Goal: Information Seeking & Learning: Learn about a topic

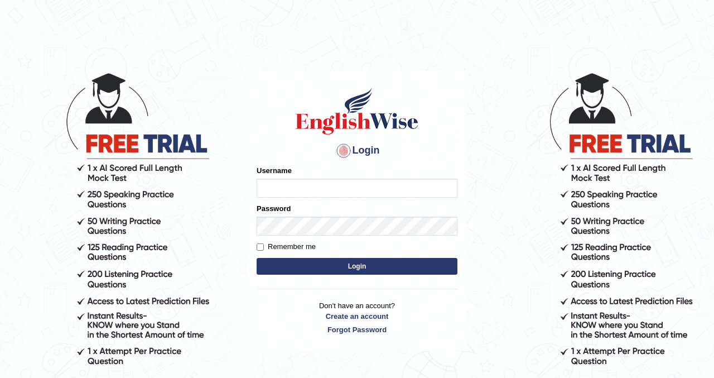
type input "kennyg_"
click at [347, 268] on button "Login" at bounding box center [357, 266] width 201 height 17
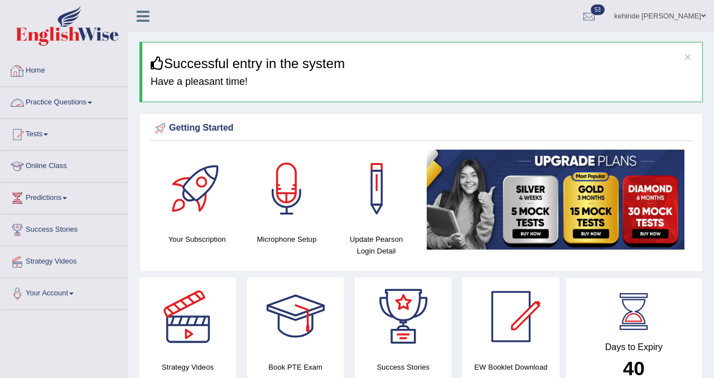
click at [37, 70] on link "Home" at bounding box center [64, 69] width 127 height 28
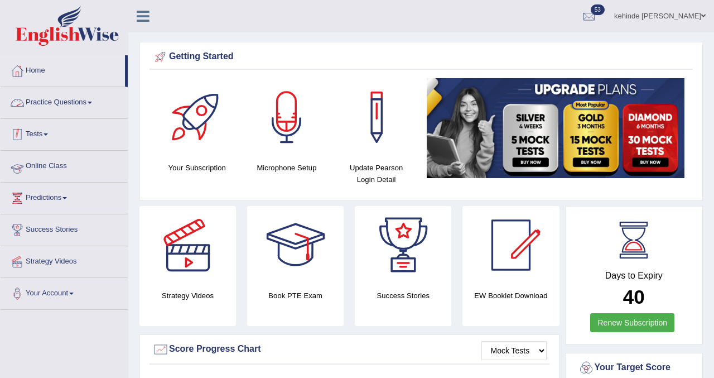
click at [53, 164] on link "Online Class" at bounding box center [64, 165] width 127 height 28
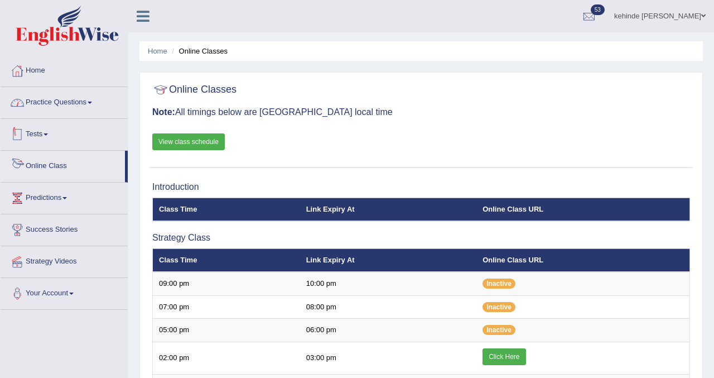
click at [55, 98] on link "Practice Questions" at bounding box center [64, 101] width 127 height 28
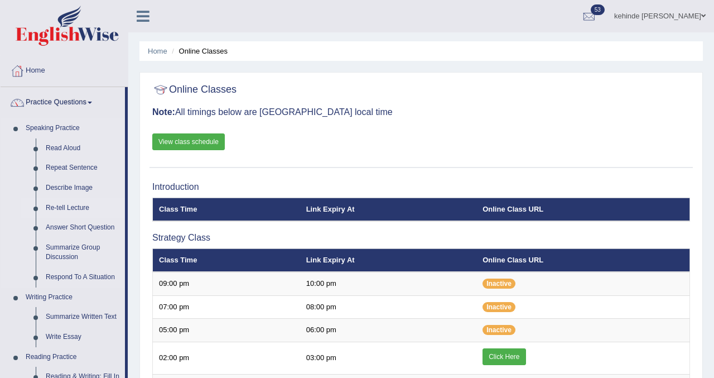
click at [72, 209] on link "Re-tell Lecture" at bounding box center [83, 208] width 84 height 20
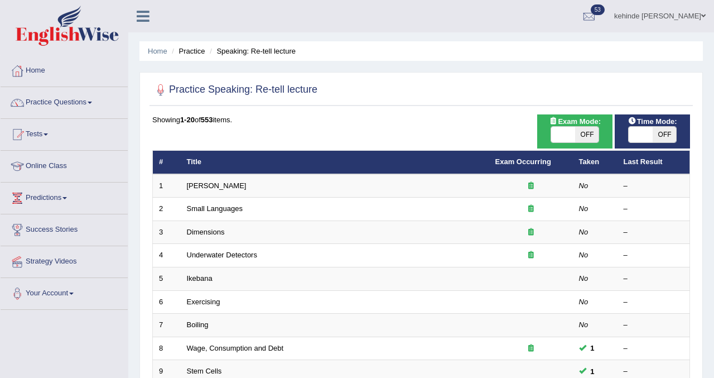
click at [589, 137] on span "OFF" at bounding box center [587, 135] width 24 height 16
checkbox input "true"
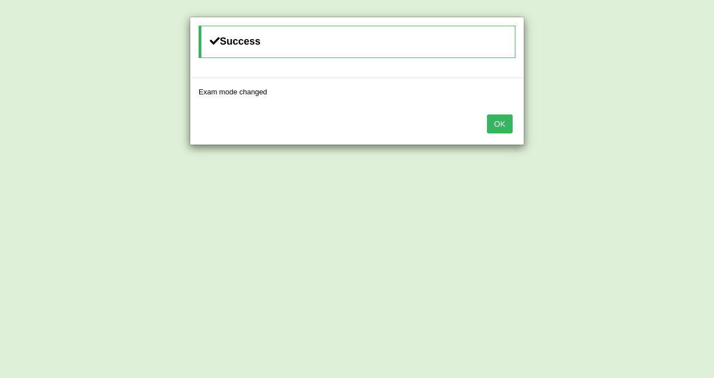
click at [500, 122] on button "OK" at bounding box center [500, 123] width 26 height 19
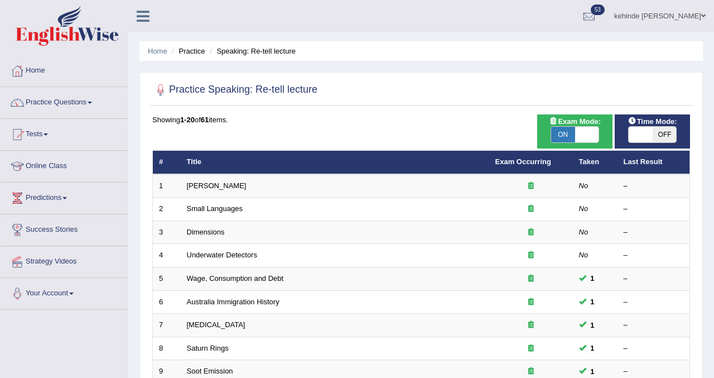
click at [661, 136] on span "OFF" at bounding box center [664, 135] width 24 height 16
checkbox input "true"
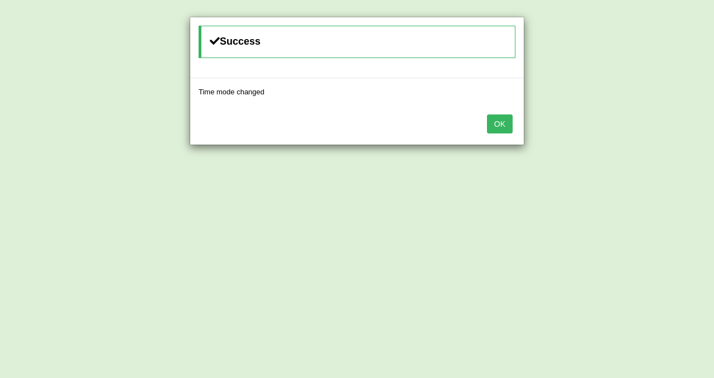
click at [506, 123] on button "OK" at bounding box center [500, 123] width 26 height 19
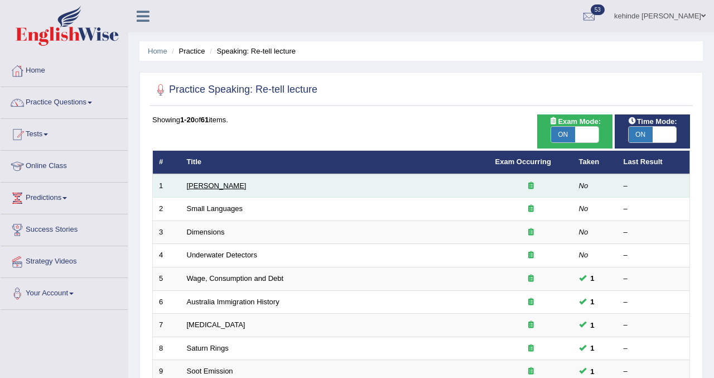
click at [210, 183] on link "[PERSON_NAME]" at bounding box center [217, 185] width 60 height 8
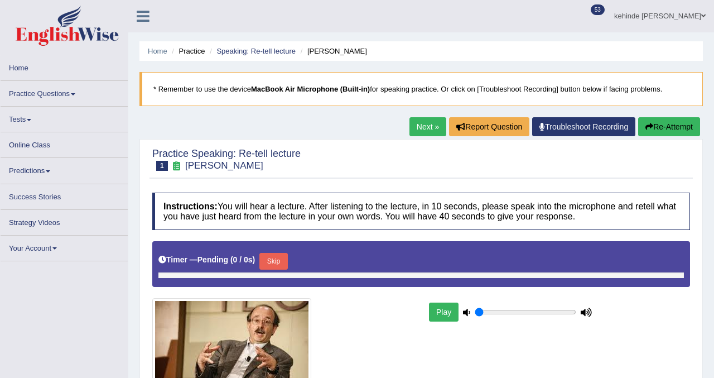
type input "0.85"
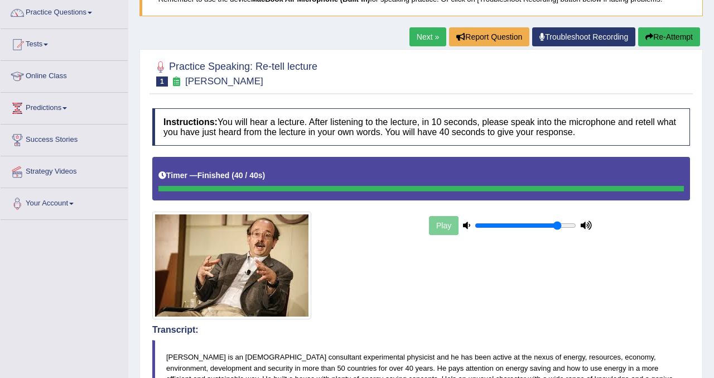
scroll to position [89, 0]
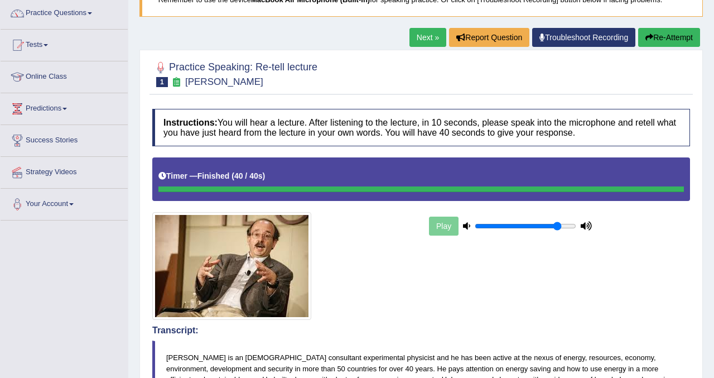
click at [423, 35] on link "Next »" at bounding box center [427, 37] width 37 height 19
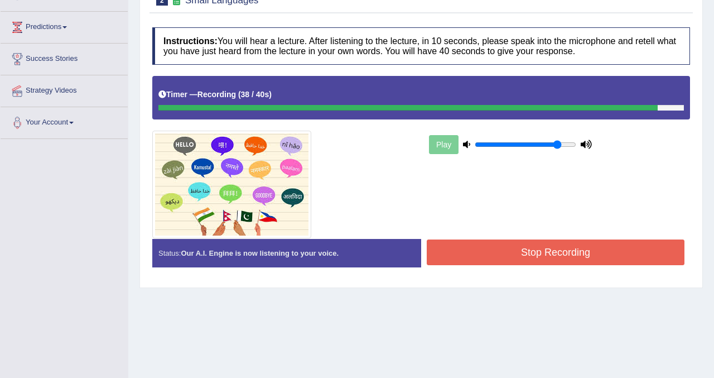
scroll to position [178, 0]
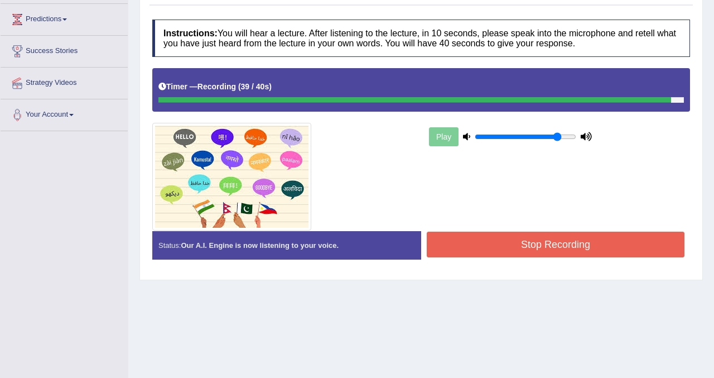
click at [462, 233] on button "Stop Recording" at bounding box center [556, 244] width 258 height 26
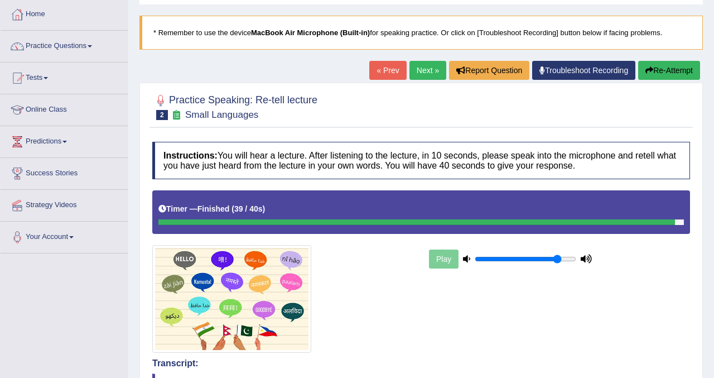
scroll to position [45, 0]
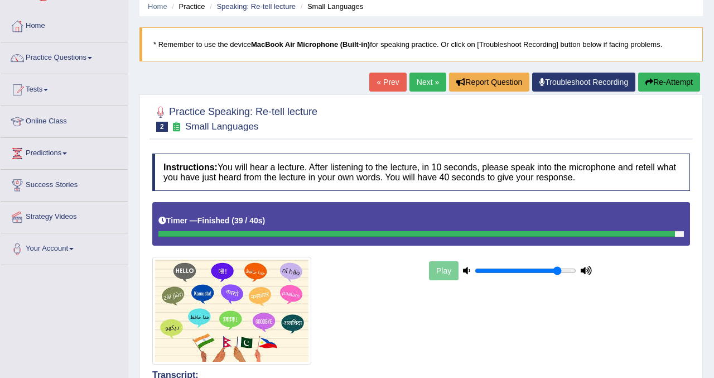
click at [417, 81] on link "Next »" at bounding box center [427, 81] width 37 height 19
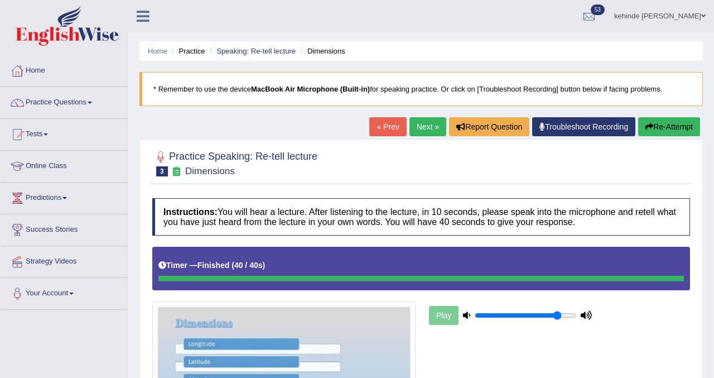
click at [421, 127] on link "Next »" at bounding box center [427, 126] width 37 height 19
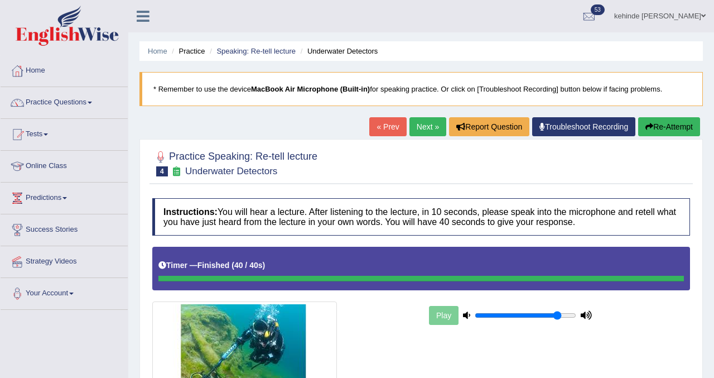
click at [421, 127] on link "Next »" at bounding box center [427, 126] width 37 height 19
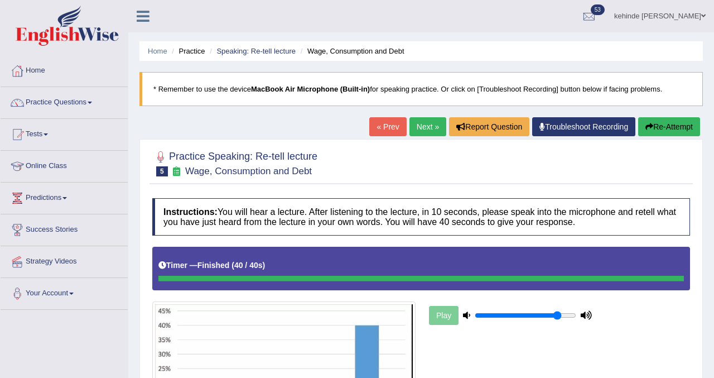
click at [417, 128] on link "Next »" at bounding box center [427, 126] width 37 height 19
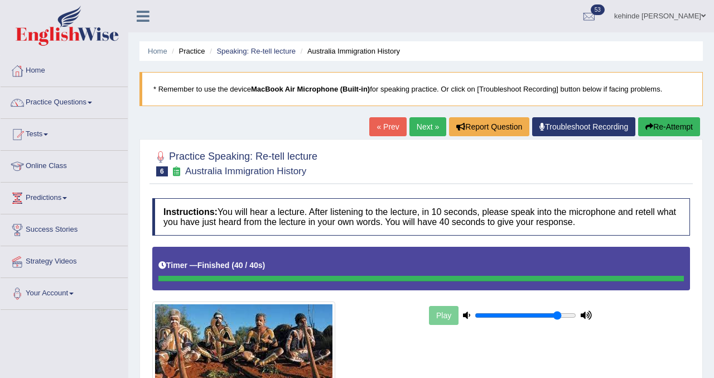
click at [414, 126] on link "Next »" at bounding box center [427, 126] width 37 height 19
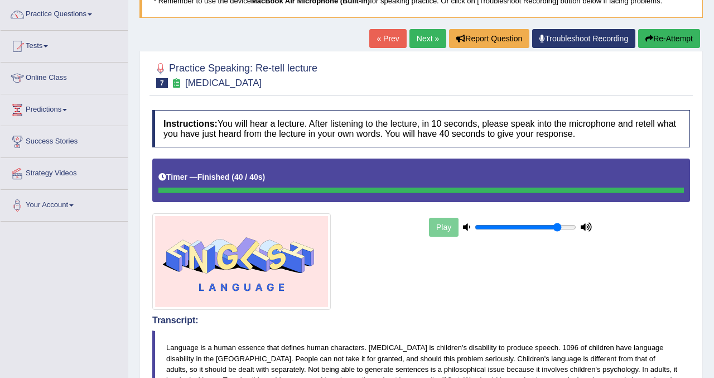
scroll to position [67, 0]
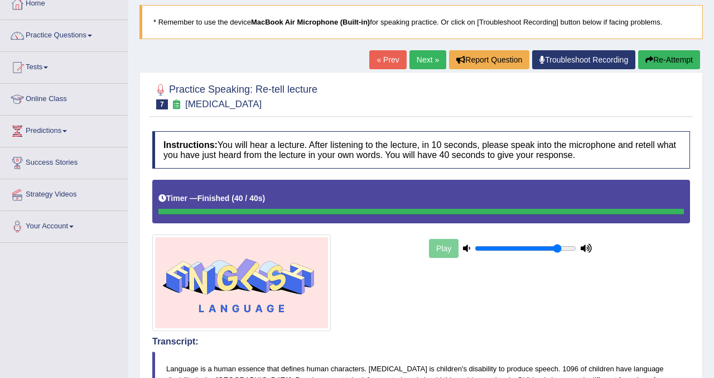
click at [415, 60] on link "Next »" at bounding box center [427, 59] width 37 height 19
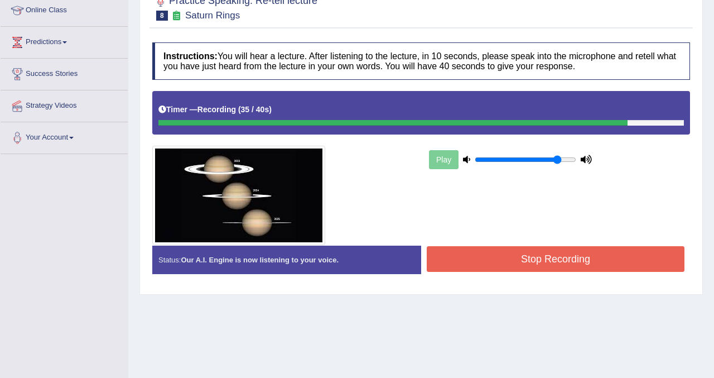
scroll to position [156, 0]
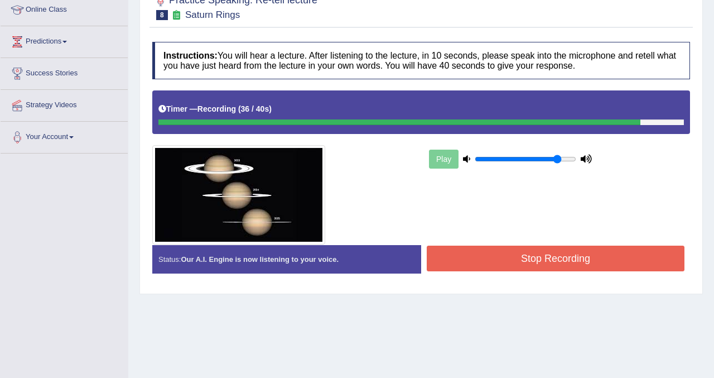
click at [460, 258] on button "Stop Recording" at bounding box center [556, 258] width 258 height 26
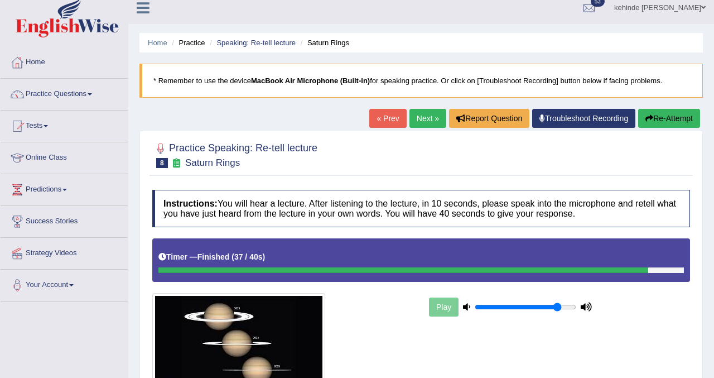
scroll to position [0, 0]
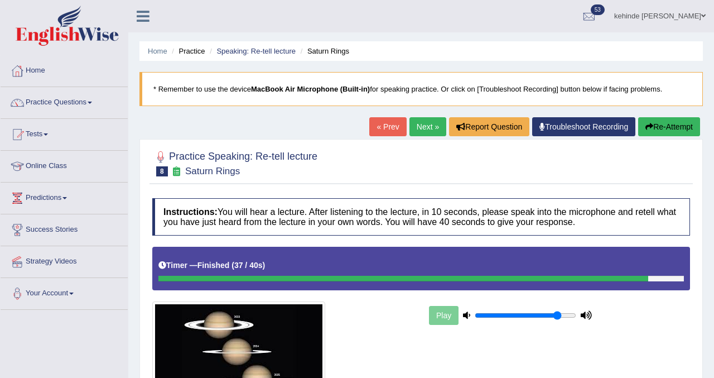
click at [418, 128] on link "Next »" at bounding box center [427, 126] width 37 height 19
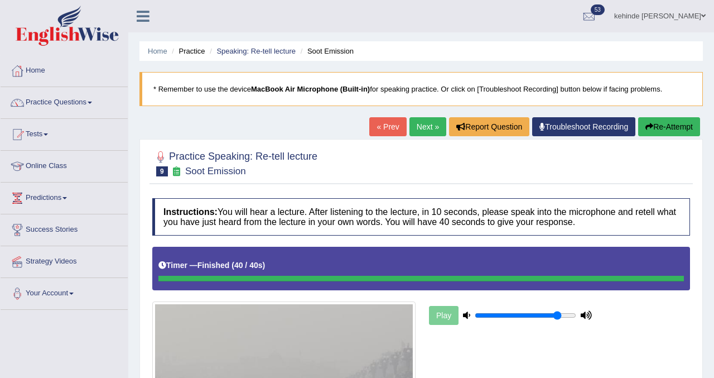
click at [57, 103] on link "Practice Questions" at bounding box center [64, 101] width 127 height 28
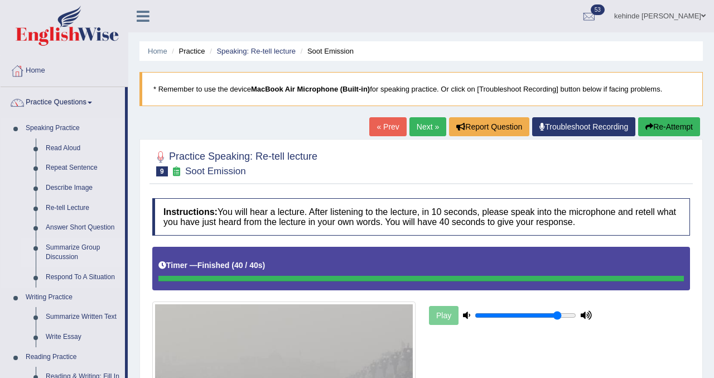
click at [65, 244] on link "Summarize Group Discussion" at bounding box center [83, 253] width 84 height 30
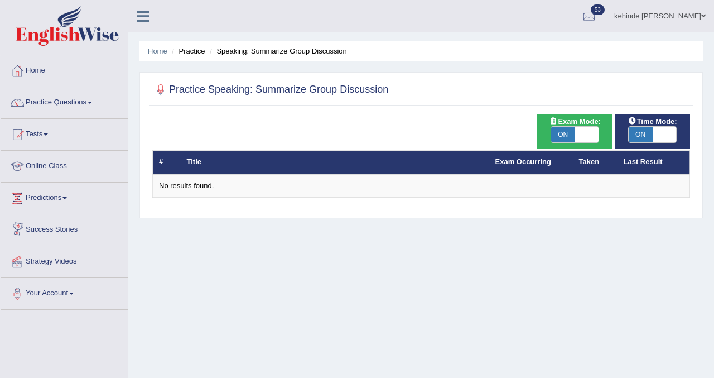
click at [562, 142] on span "ON" at bounding box center [563, 135] width 24 height 16
checkbox input "false"
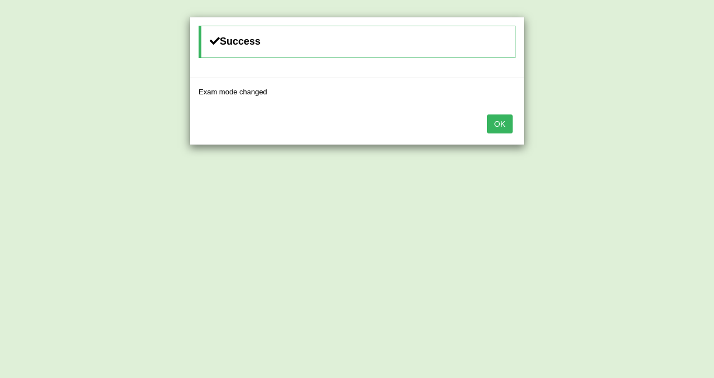
click at [499, 125] on button "OK" at bounding box center [500, 123] width 26 height 19
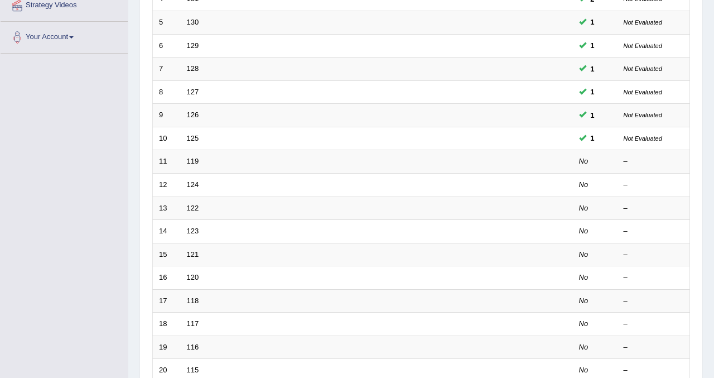
scroll to position [268, 0]
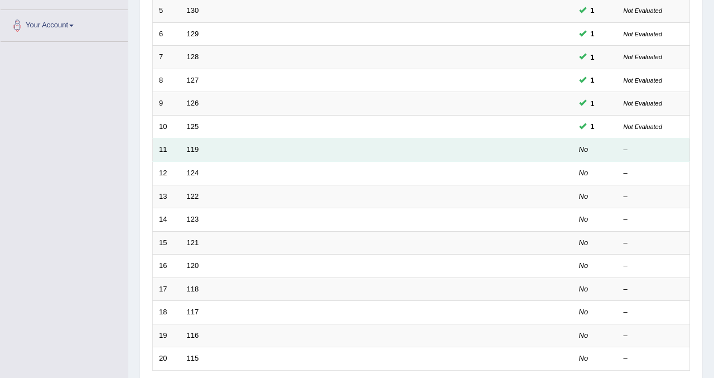
click at [177, 147] on td "11" at bounding box center [167, 149] width 28 height 23
click at [193, 153] on link "119" at bounding box center [193, 149] width 12 height 8
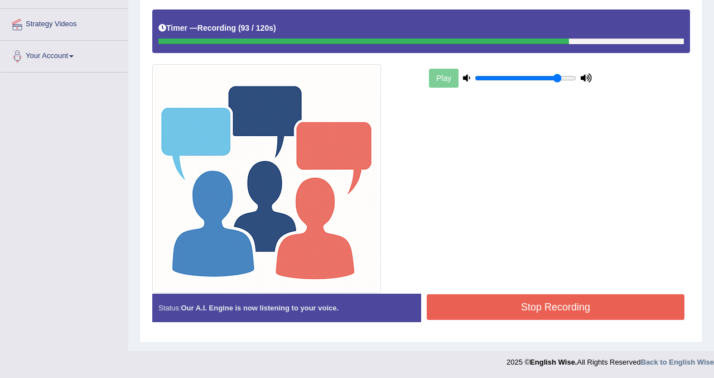
scroll to position [238, 0]
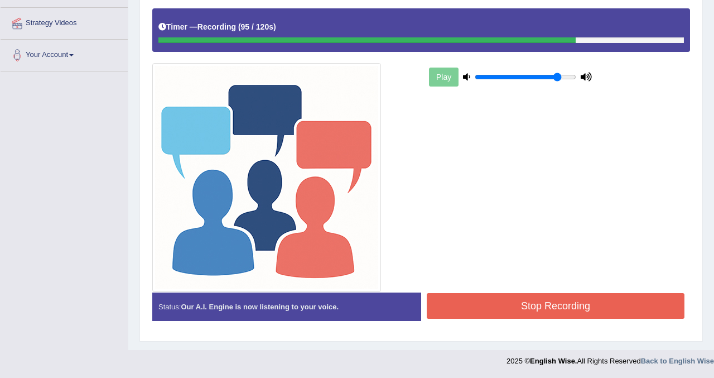
click at [524, 306] on button "Stop Recording" at bounding box center [556, 306] width 258 height 26
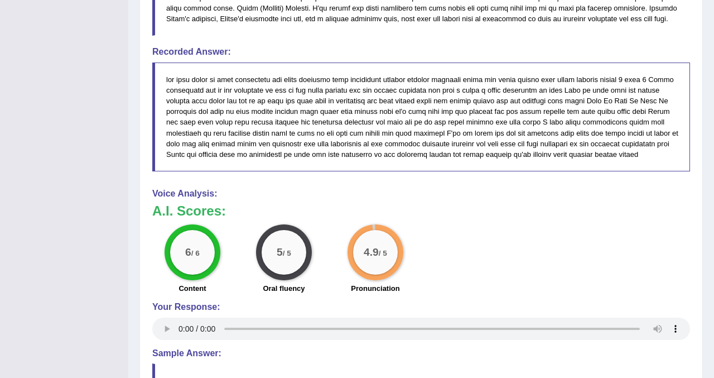
scroll to position [751, 0]
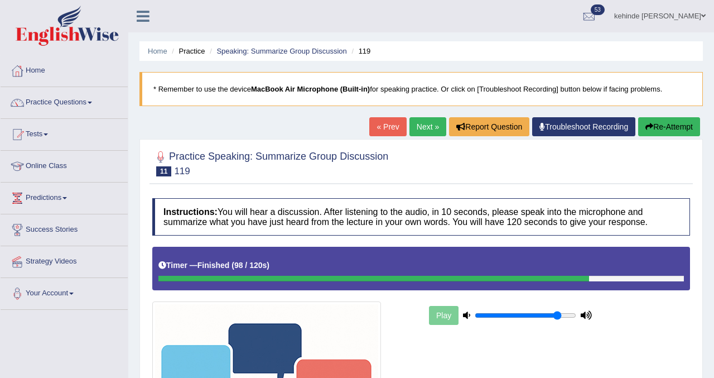
scroll to position [0, 0]
click at [423, 126] on link "Next »" at bounding box center [427, 126] width 37 height 19
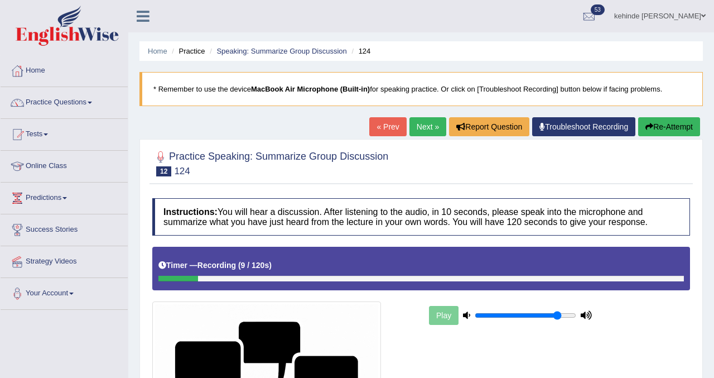
click at [671, 129] on button "Re-Attempt" at bounding box center [669, 126] width 62 height 19
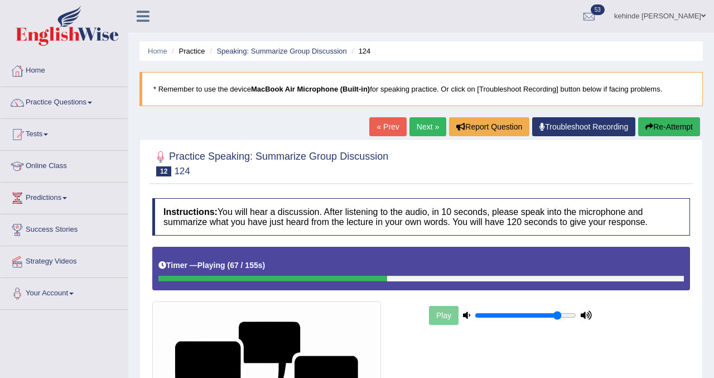
click at [422, 125] on link "Next »" at bounding box center [427, 126] width 37 height 19
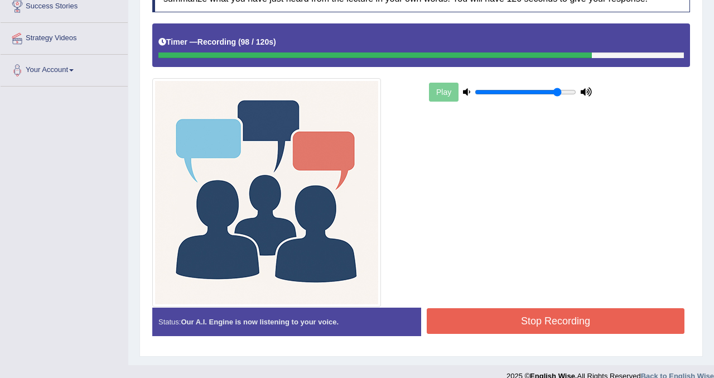
scroll to position [238, 0]
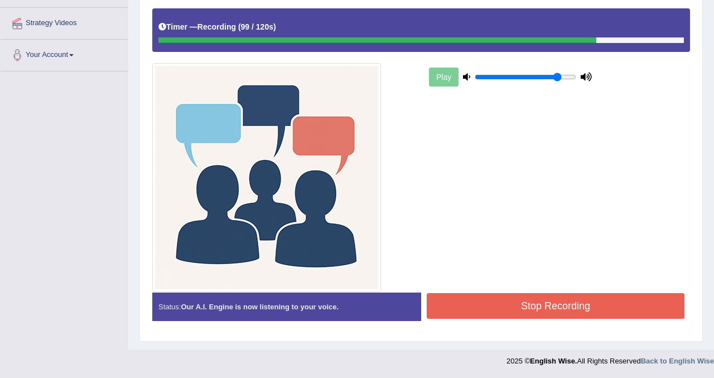
click at [473, 315] on button "Stop Recording" at bounding box center [556, 306] width 258 height 26
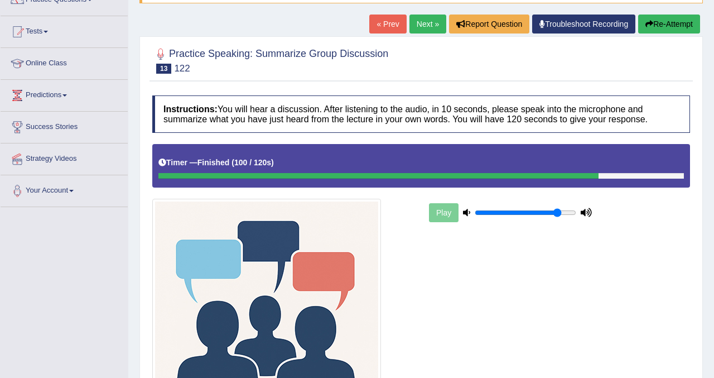
scroll to position [54, 0]
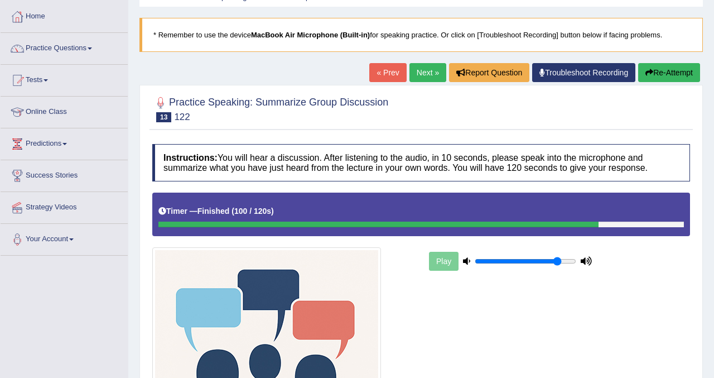
click at [420, 74] on link "Next »" at bounding box center [427, 72] width 37 height 19
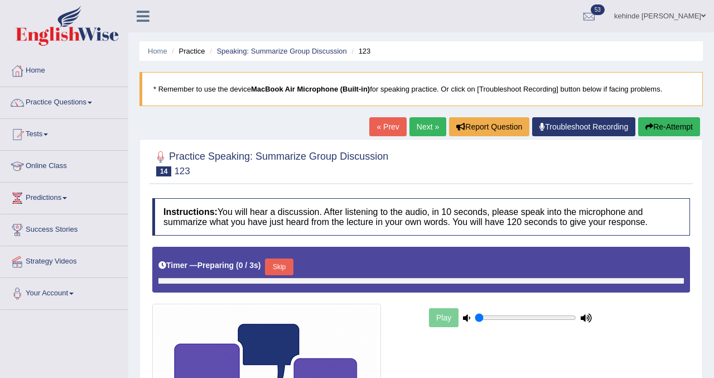
type input "0.85"
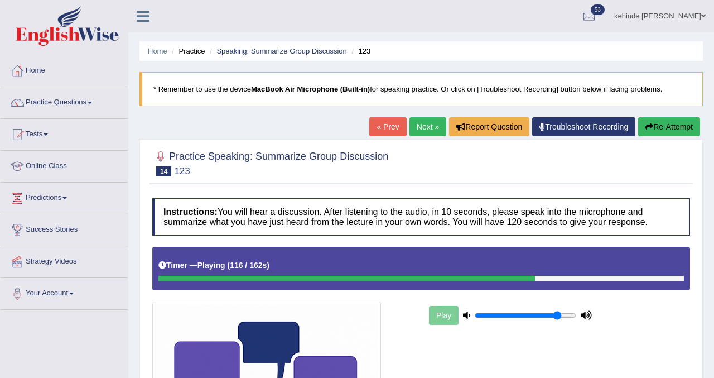
scroll to position [238, 0]
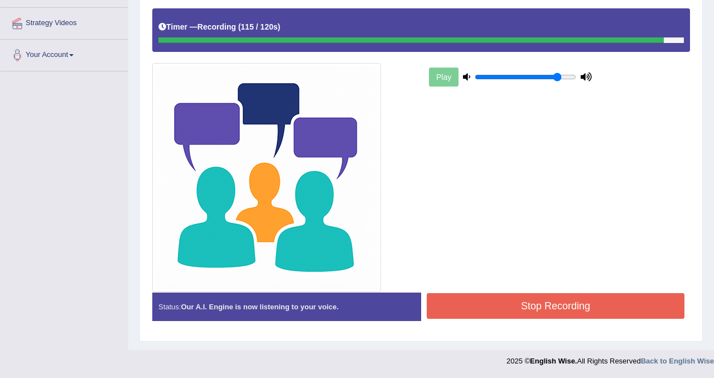
click at [473, 298] on button "Stop Recording" at bounding box center [556, 306] width 258 height 26
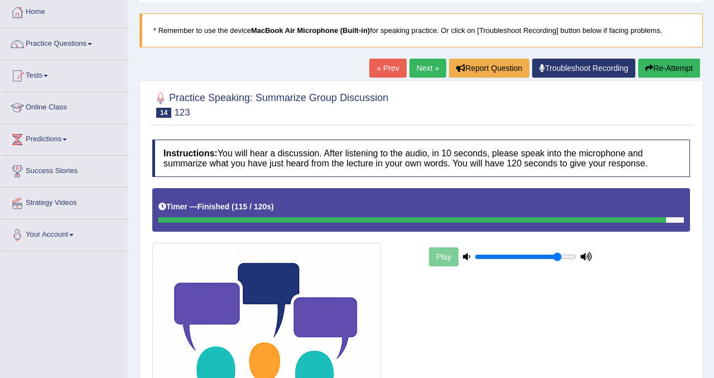
scroll to position [37, 0]
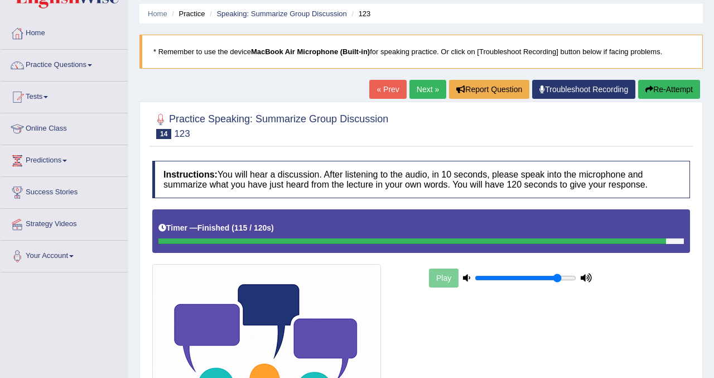
click at [419, 94] on link "Next »" at bounding box center [427, 89] width 37 height 19
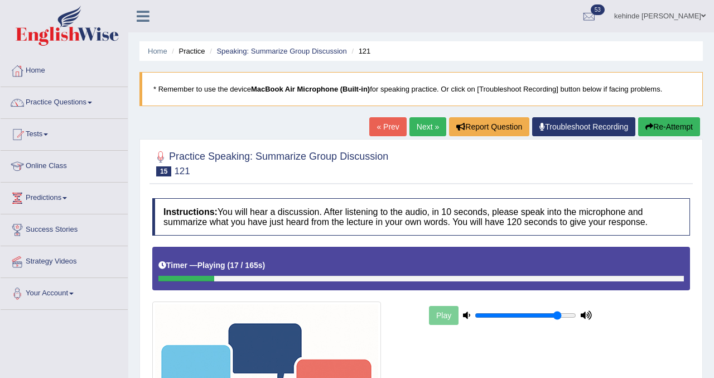
click at [661, 131] on button "Re-Attempt" at bounding box center [669, 126] width 62 height 19
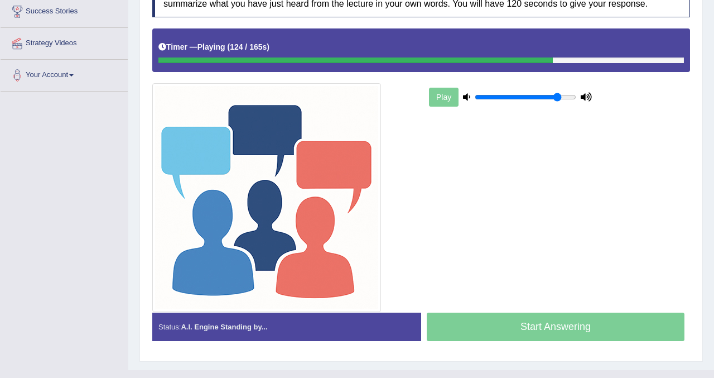
scroll to position [238, 0]
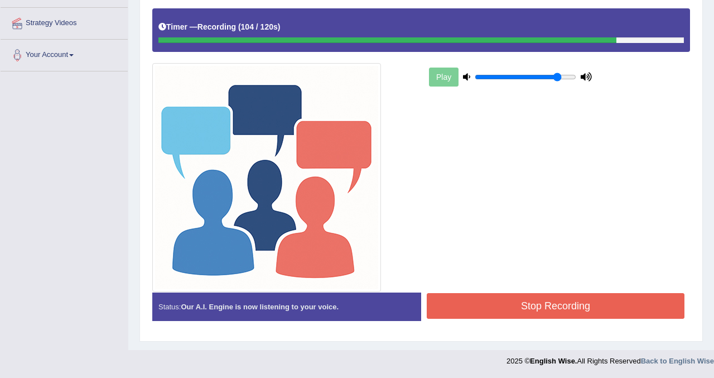
click at [549, 304] on button "Stop Recording" at bounding box center [556, 306] width 258 height 26
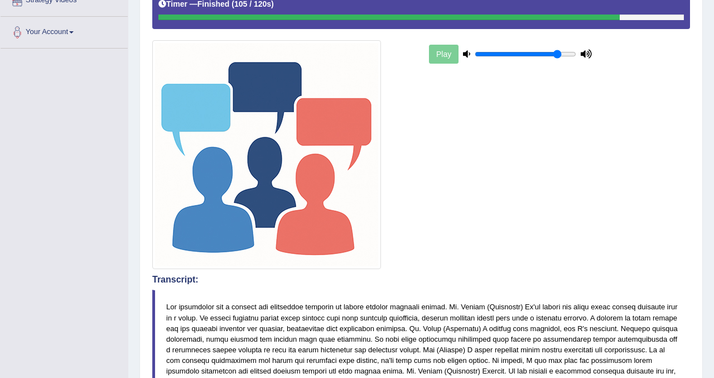
scroll to position [260, 0]
